Goal: Information Seeking & Learning: Compare options

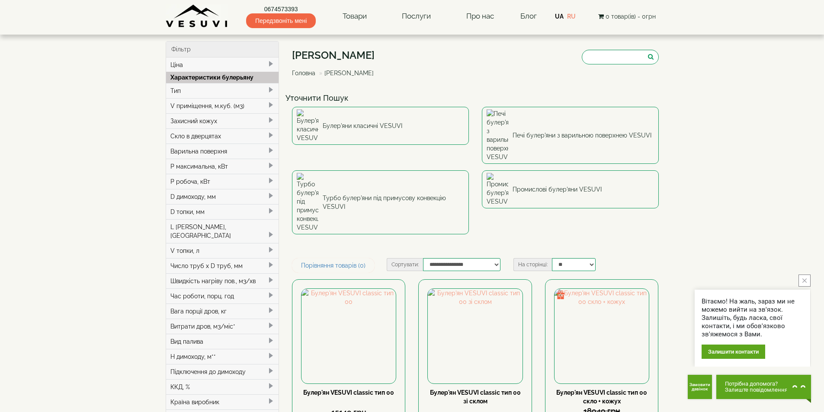
click at [182, 90] on div "Тип" at bounding box center [222, 90] width 113 height 15
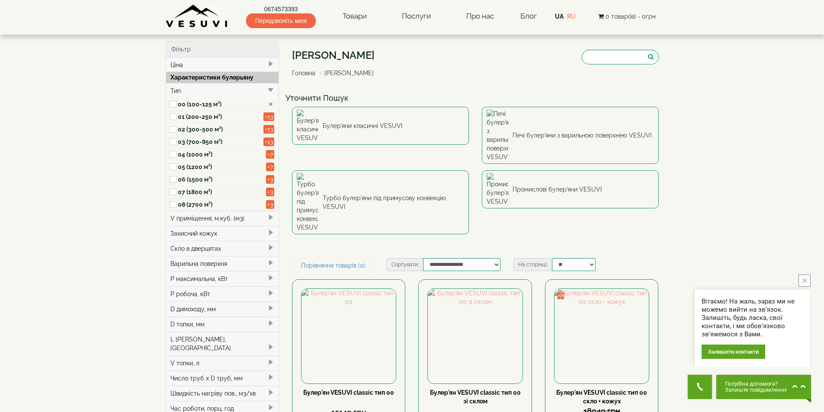
click at [182, 90] on div "Тип" at bounding box center [222, 90] width 113 height 15
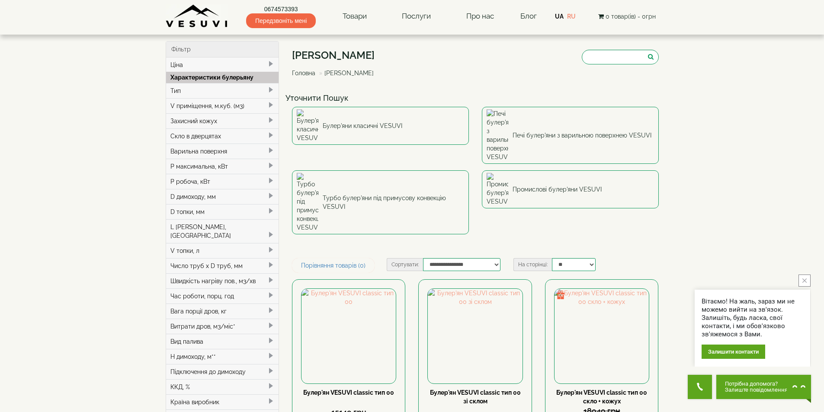
click at [183, 106] on div "V приміщення, м.куб. (м3)" at bounding box center [222, 105] width 113 height 15
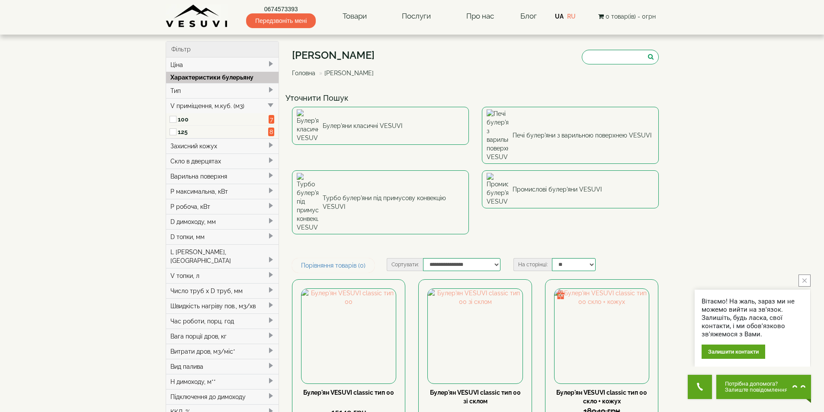
click at [178, 119] on label "100" at bounding box center [223, 119] width 91 height 9
click at [175, 108] on div "V приміщення, м.куб. (м3)" at bounding box center [222, 105] width 113 height 15
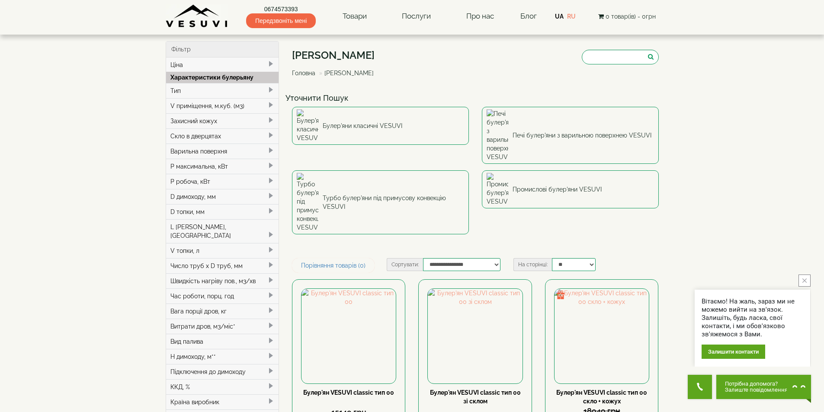
click at [177, 118] on div "Захисний кожух" at bounding box center [222, 120] width 113 height 15
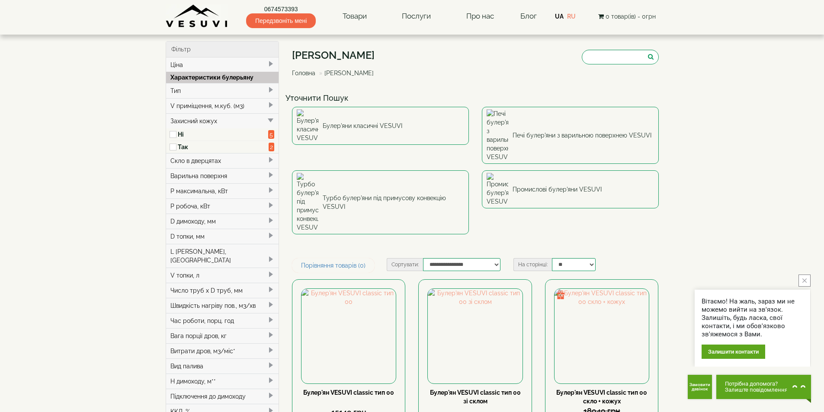
click at [177, 118] on div "Захисний кожух" at bounding box center [222, 120] width 113 height 15
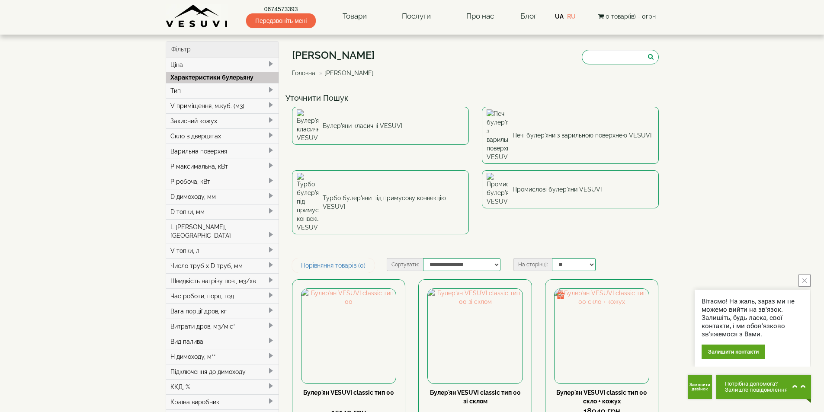
click at [182, 134] on div "Скло в дверцятах" at bounding box center [222, 135] width 113 height 15
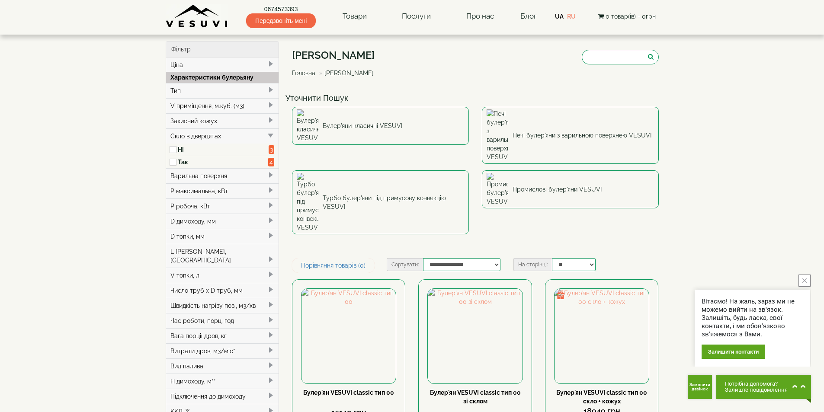
click at [182, 134] on div "Скло в дверцятах" at bounding box center [222, 135] width 113 height 15
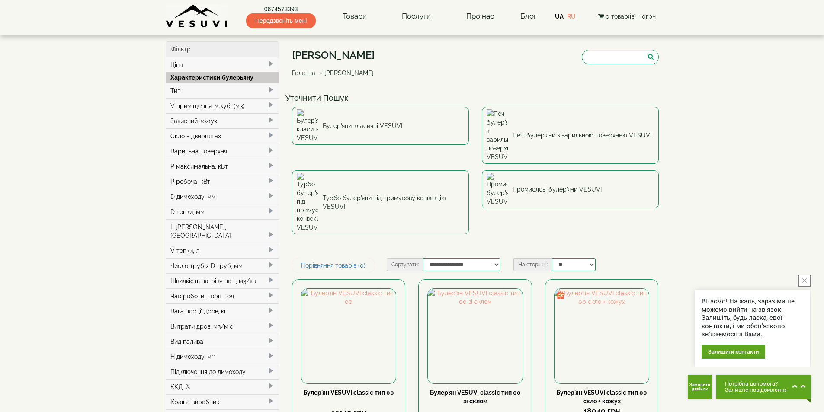
click at [180, 155] on div "Варильна поверхня" at bounding box center [222, 151] width 113 height 15
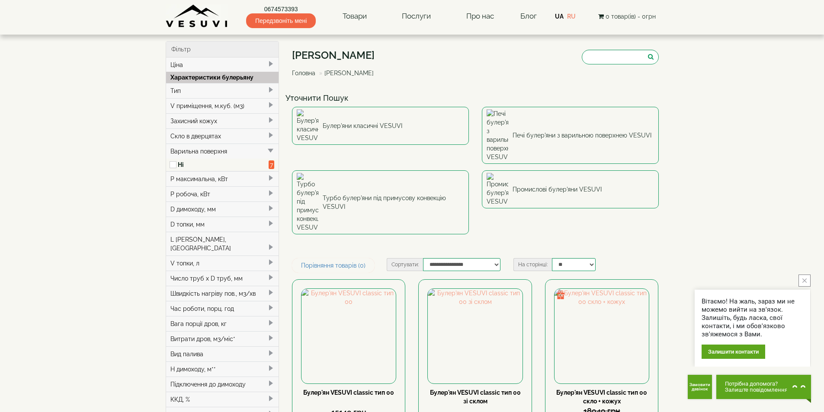
click at [180, 152] on div "Варильна поверхня" at bounding box center [222, 151] width 113 height 15
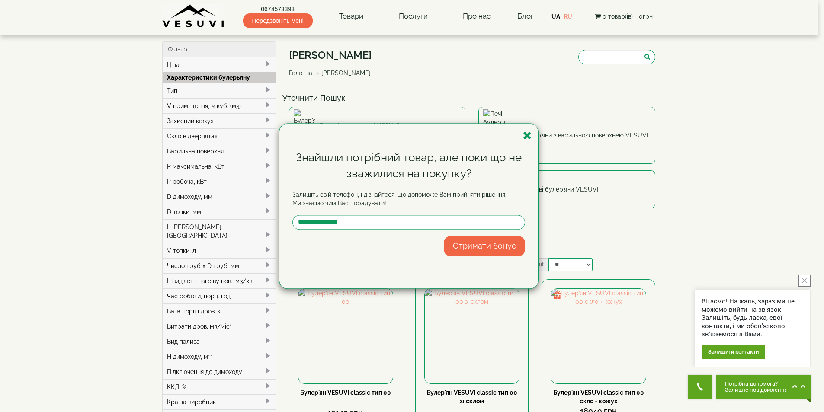
click at [220, 106] on div "Знайшли потрібний товар, але поки що не зважилися на покупку? Залишіть свій тел…" at bounding box center [412, 206] width 824 height 412
click at [529, 136] on icon "button" at bounding box center [527, 135] width 9 height 11
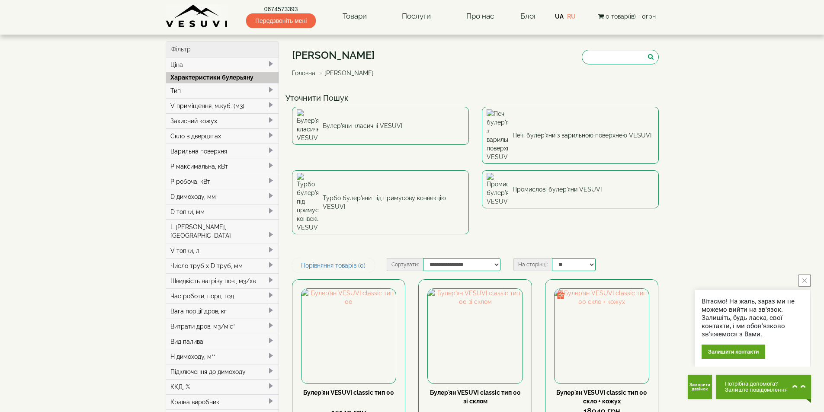
click at [195, 103] on div "V приміщення, м.куб. (м3)" at bounding box center [222, 105] width 113 height 15
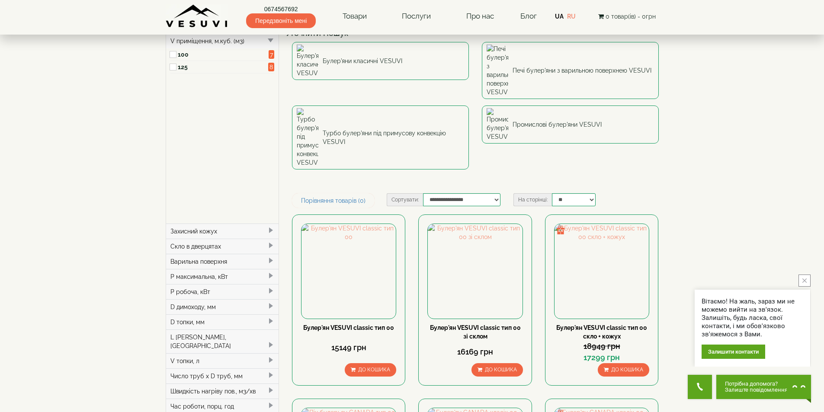
scroll to position [43, 0]
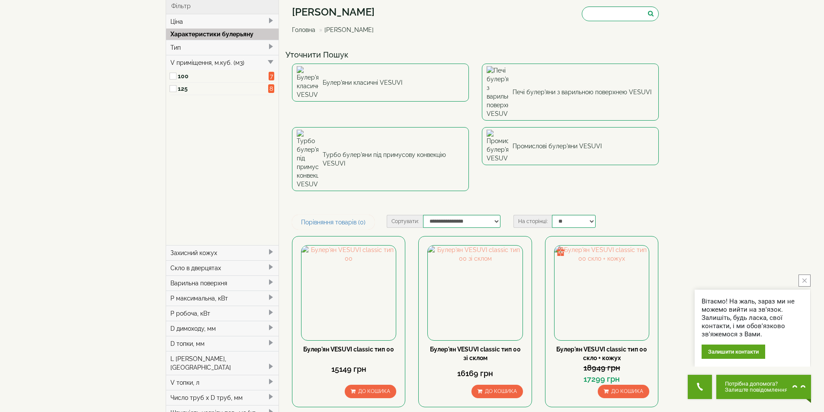
click at [270, 61] on span at bounding box center [270, 61] width 7 height 7
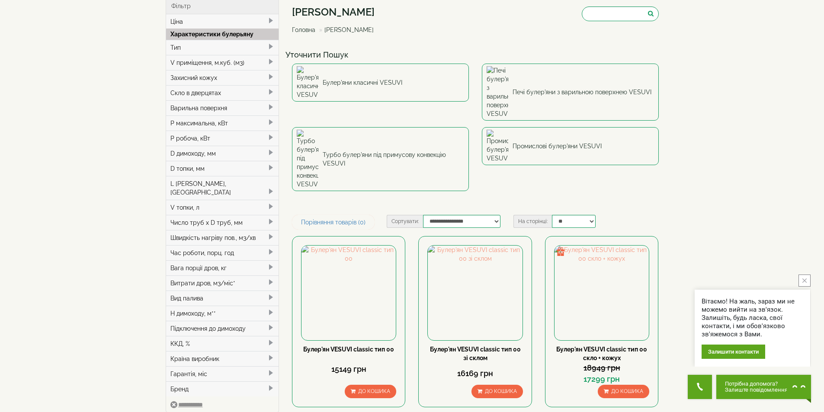
click at [264, 46] on div "Тип" at bounding box center [222, 47] width 113 height 15
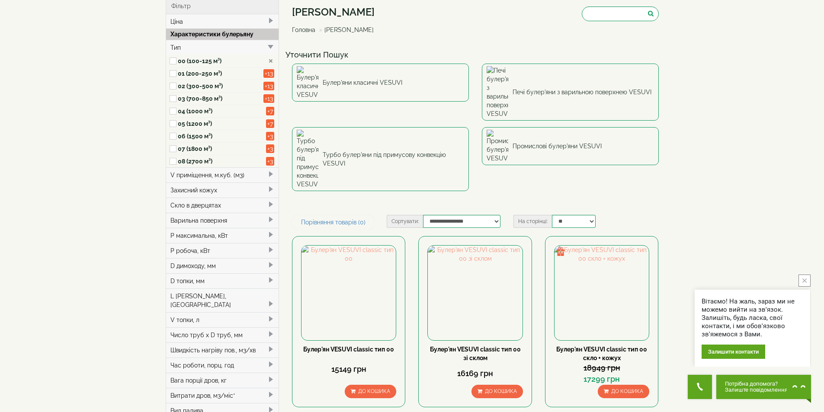
click at [264, 46] on div "Тип" at bounding box center [222, 47] width 113 height 15
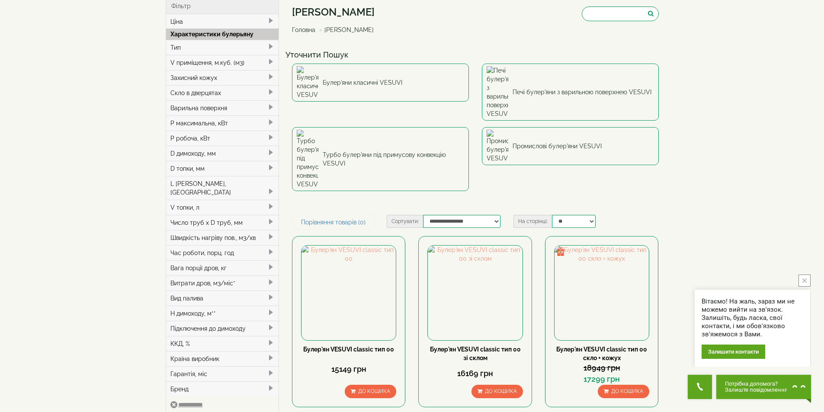
click at [264, 46] on div "Тип" at bounding box center [222, 47] width 113 height 15
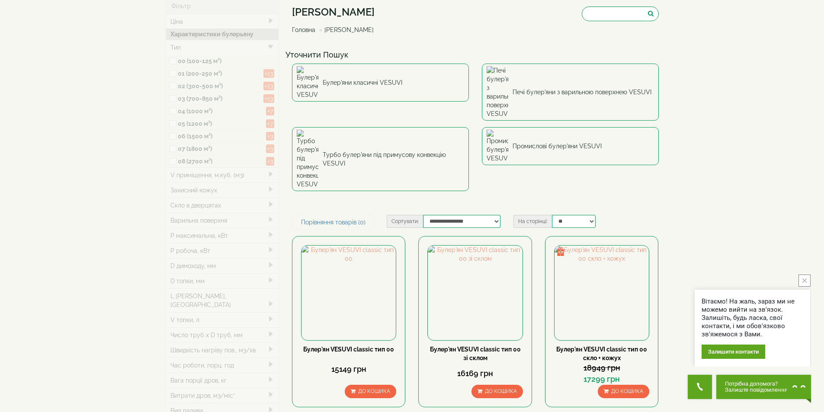
type input "*****"
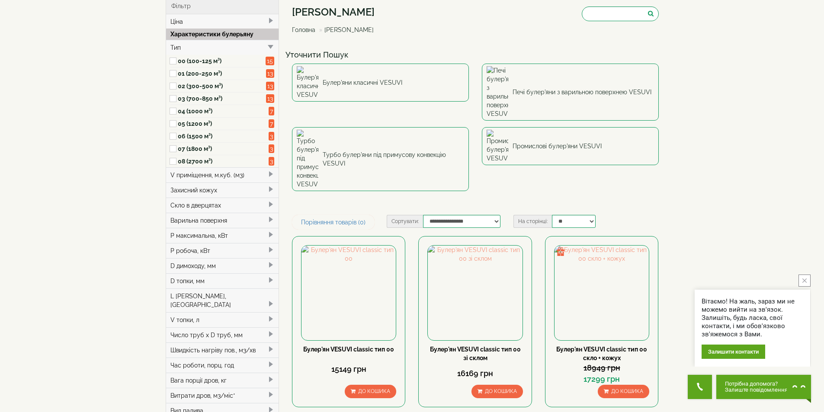
click at [263, 46] on div "Тип" at bounding box center [222, 47] width 113 height 15
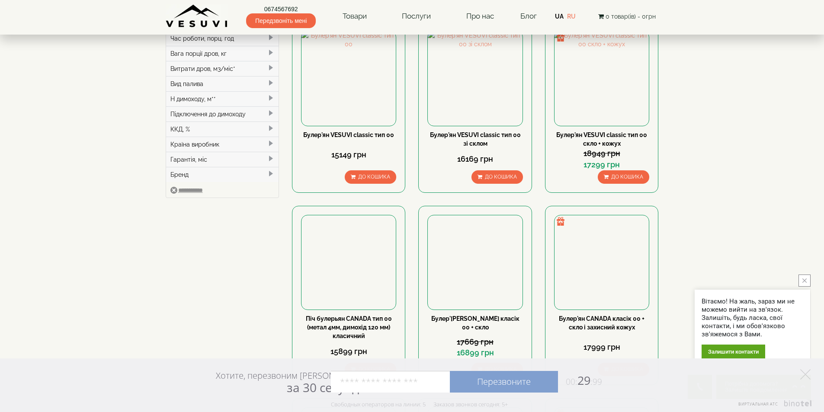
scroll to position [260, 0]
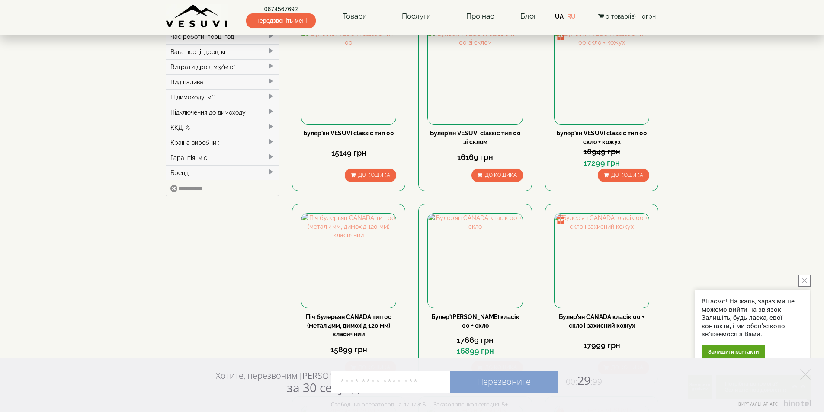
click at [194, 120] on div "ККД, %" at bounding box center [222, 127] width 113 height 15
click at [193, 105] on div "Підключення до димоходу" at bounding box center [222, 112] width 113 height 15
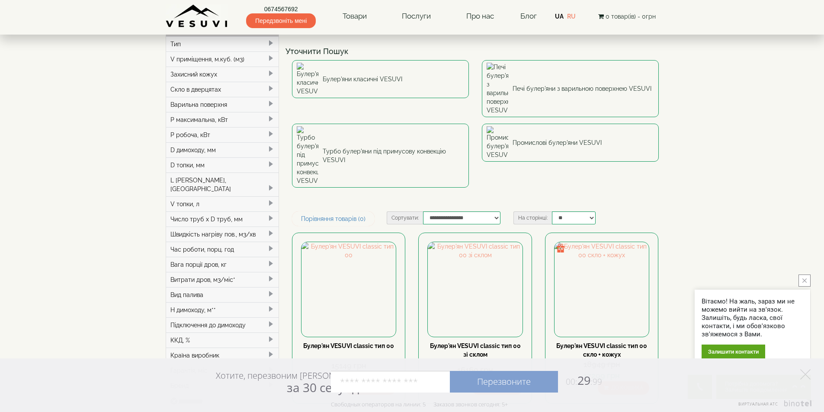
scroll to position [0, 0]
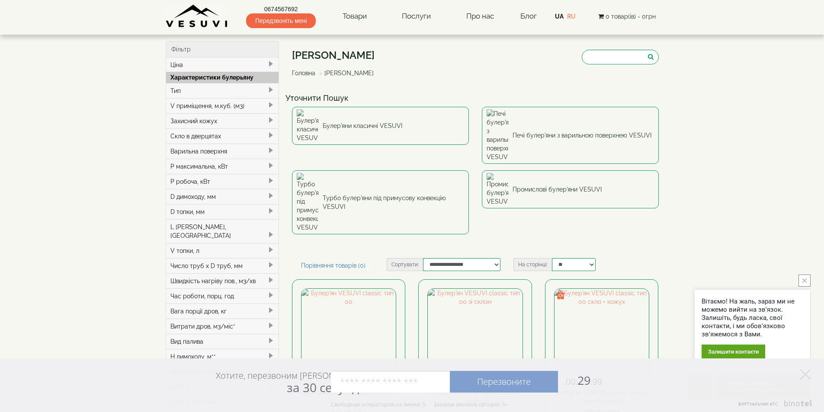
click at [184, 93] on div "Тип" at bounding box center [222, 90] width 113 height 15
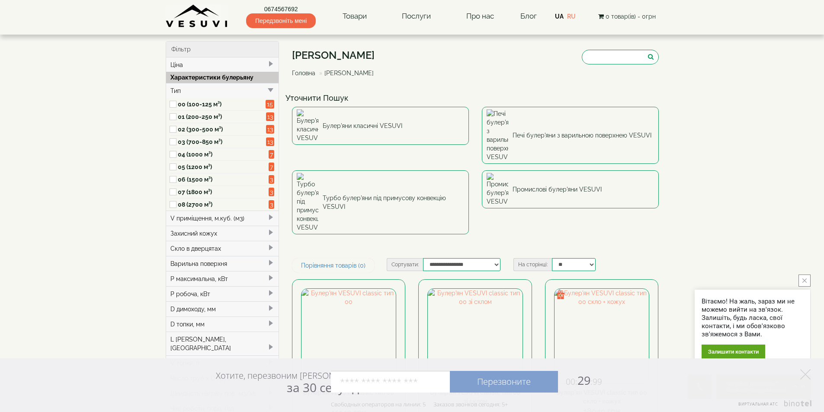
click at [184, 93] on div "Тип" at bounding box center [222, 90] width 113 height 15
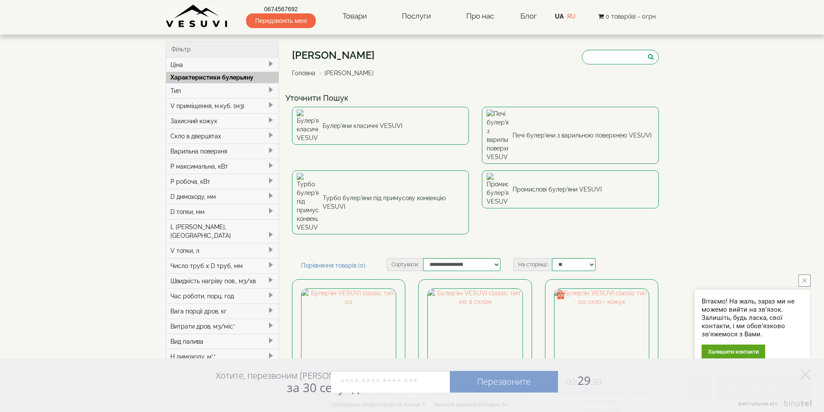
click at [191, 64] on div "Ціна" at bounding box center [222, 65] width 113 height 15
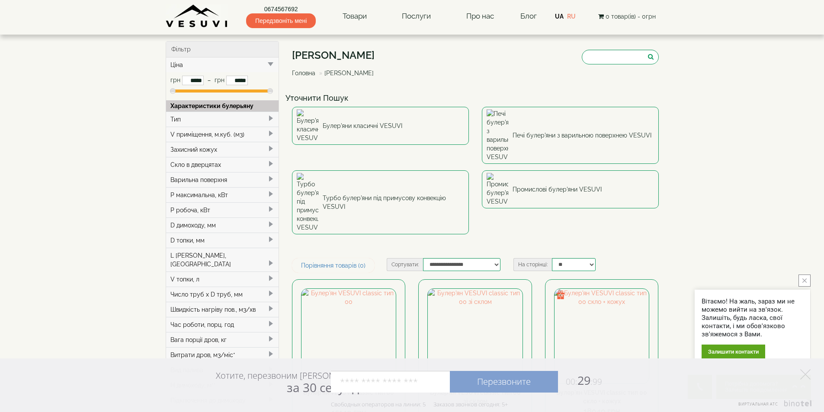
click at [191, 64] on div "Ціна" at bounding box center [222, 65] width 113 height 15
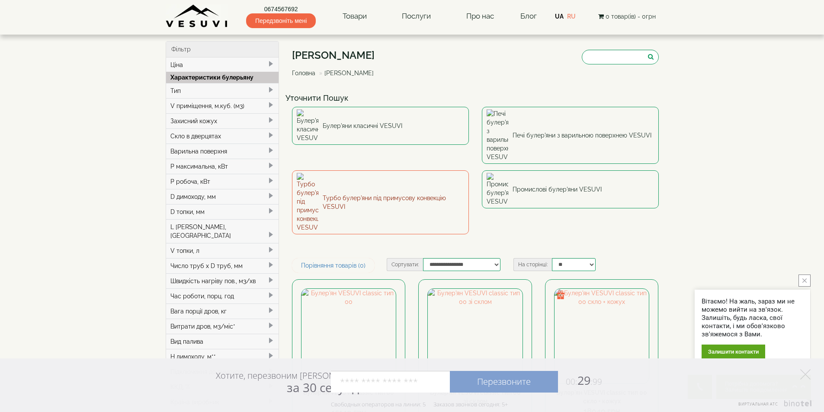
click at [340, 170] on link "Турбо булер'яни під примусову конвекцію VESUVI" at bounding box center [380, 202] width 177 height 64
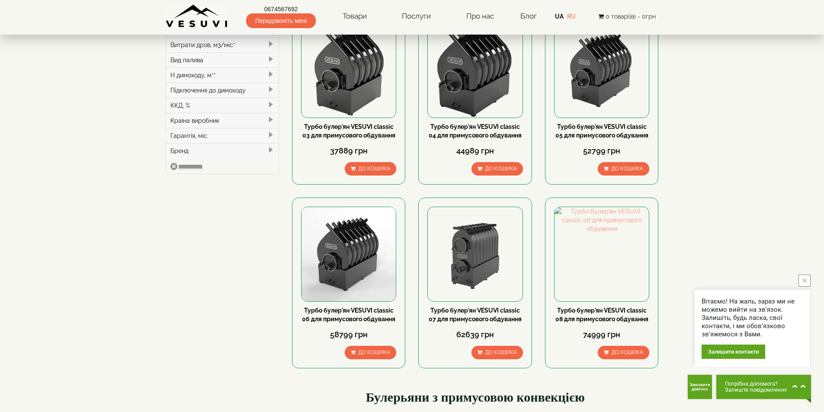
scroll to position [216, 0]
